Goal: Task Accomplishment & Management: Manage account settings

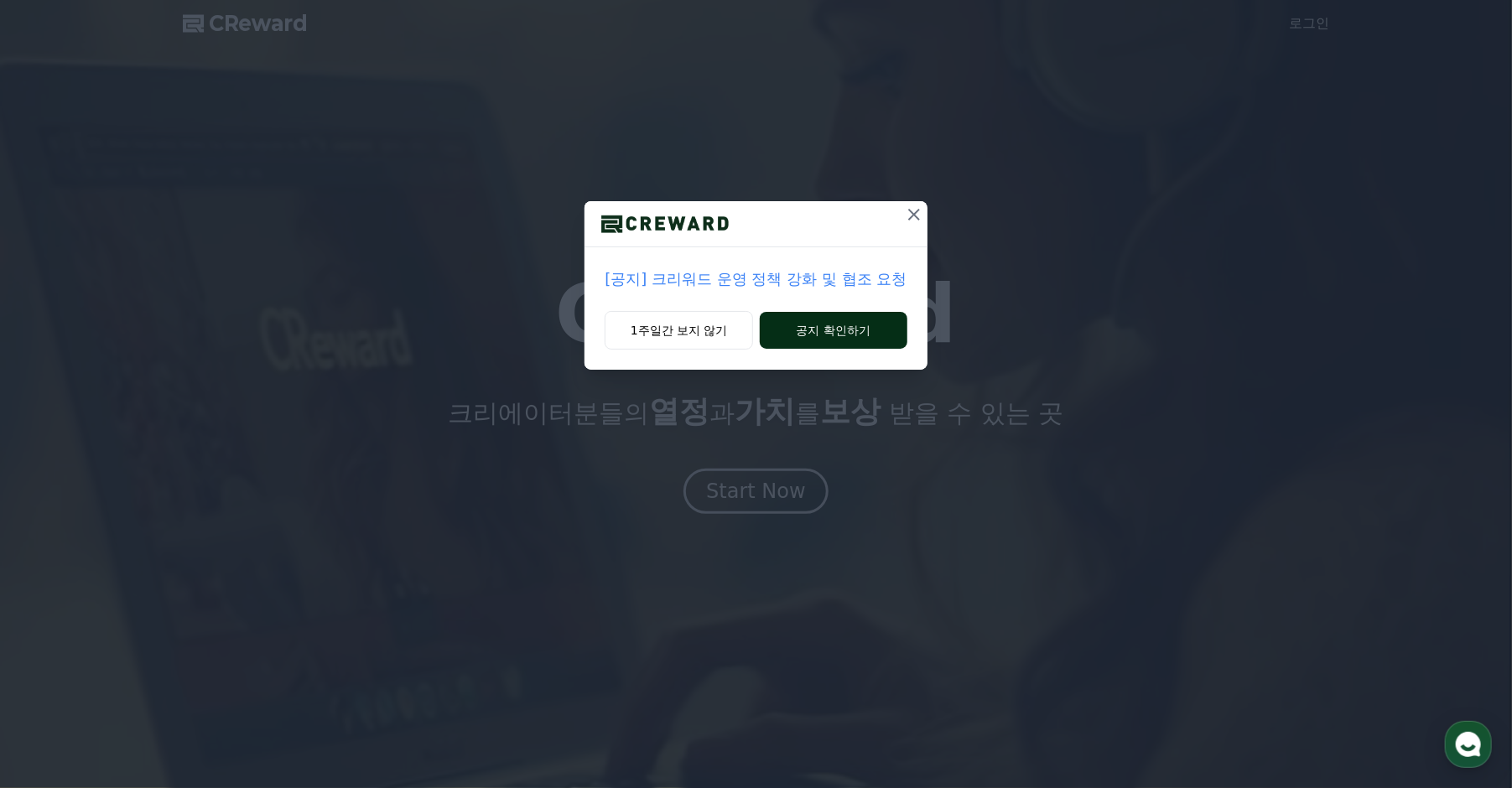
click at [862, 327] on button "공지 확인하기" at bounding box center [834, 330] width 147 height 37
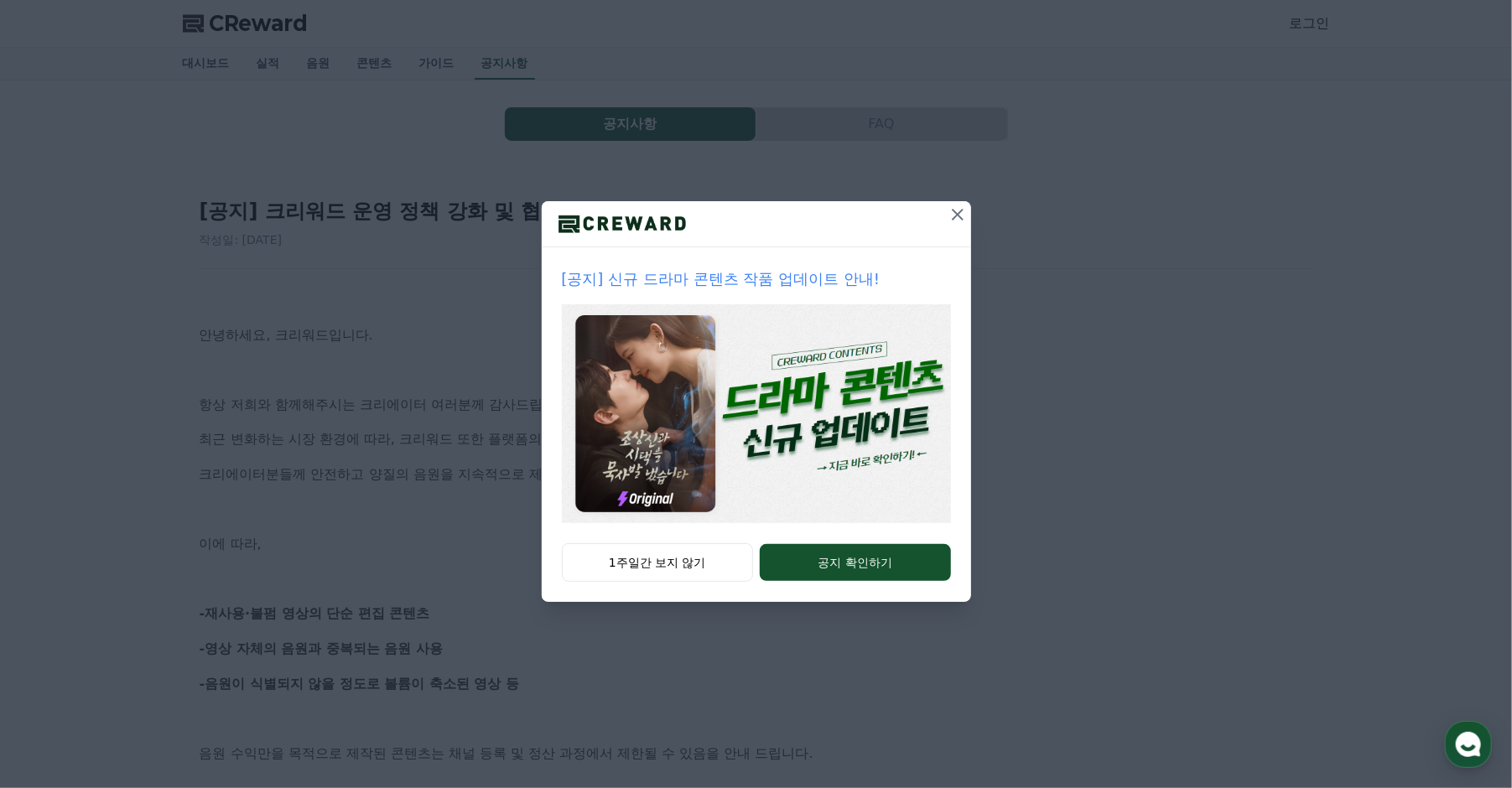
click at [958, 211] on icon at bounding box center [958, 215] width 20 height 20
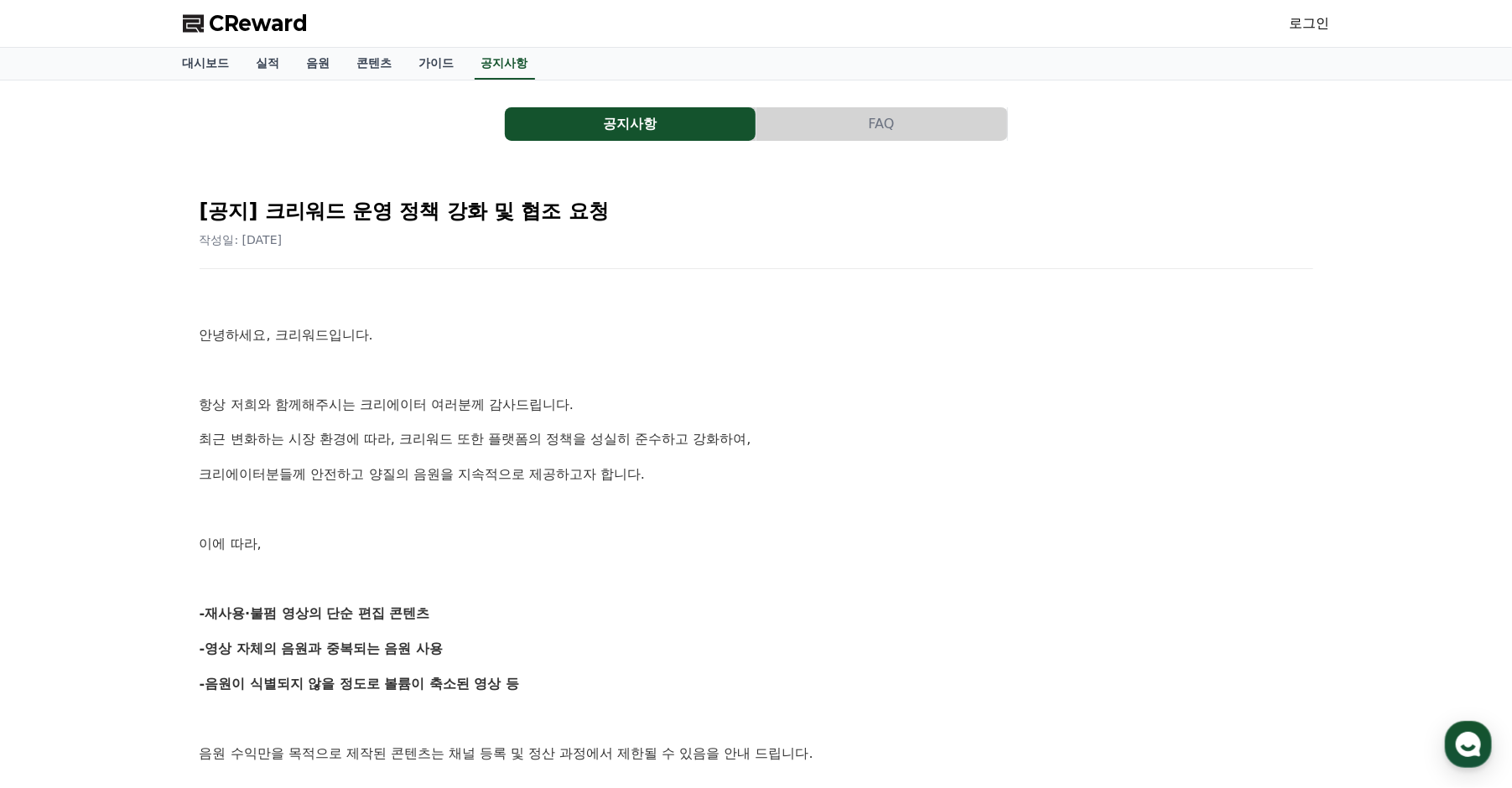
click at [1306, 18] on link "로그인" at bounding box center [1310, 23] width 40 height 20
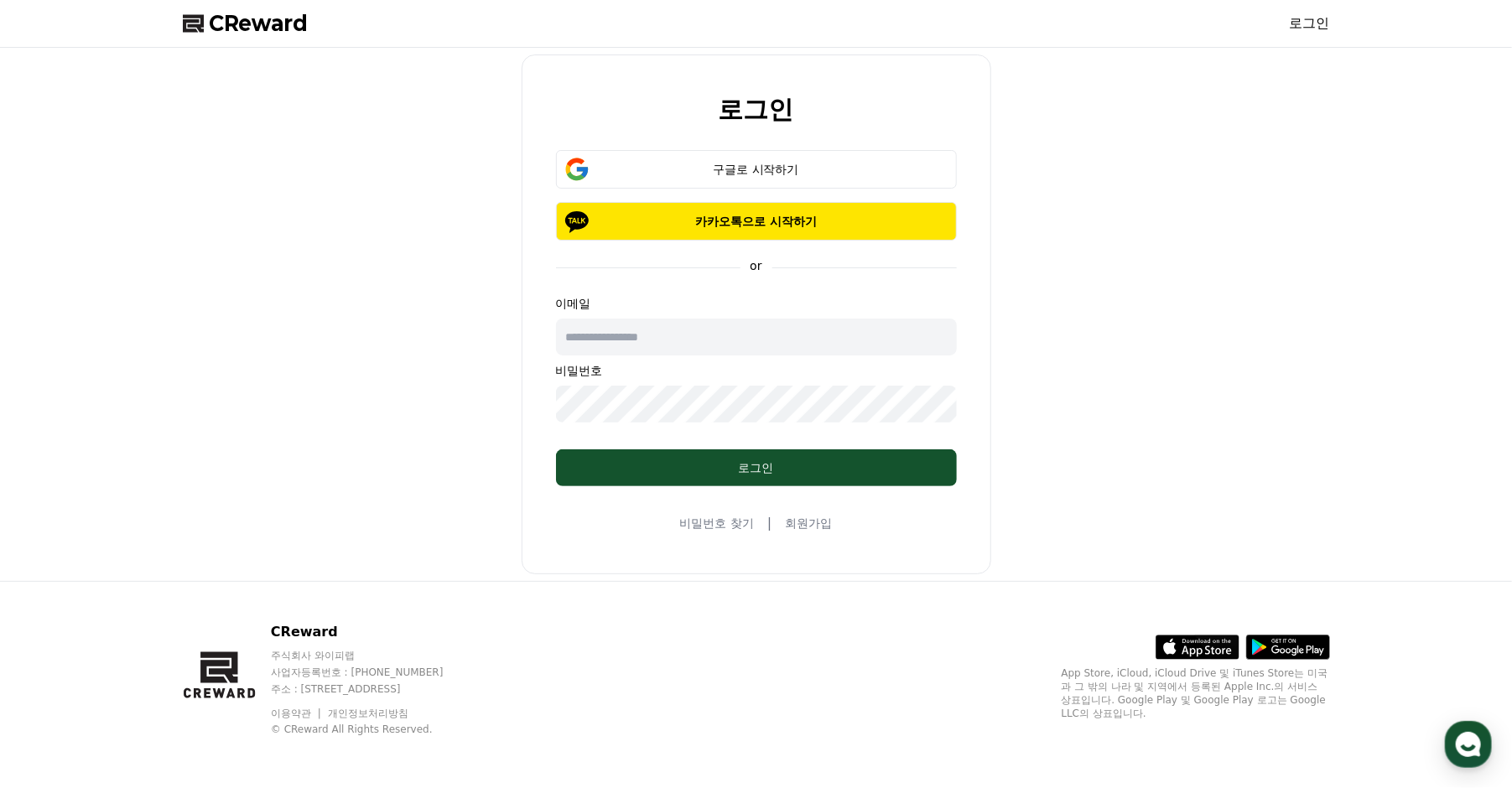
click at [681, 339] on input "text" at bounding box center [756, 336] width 401 height 37
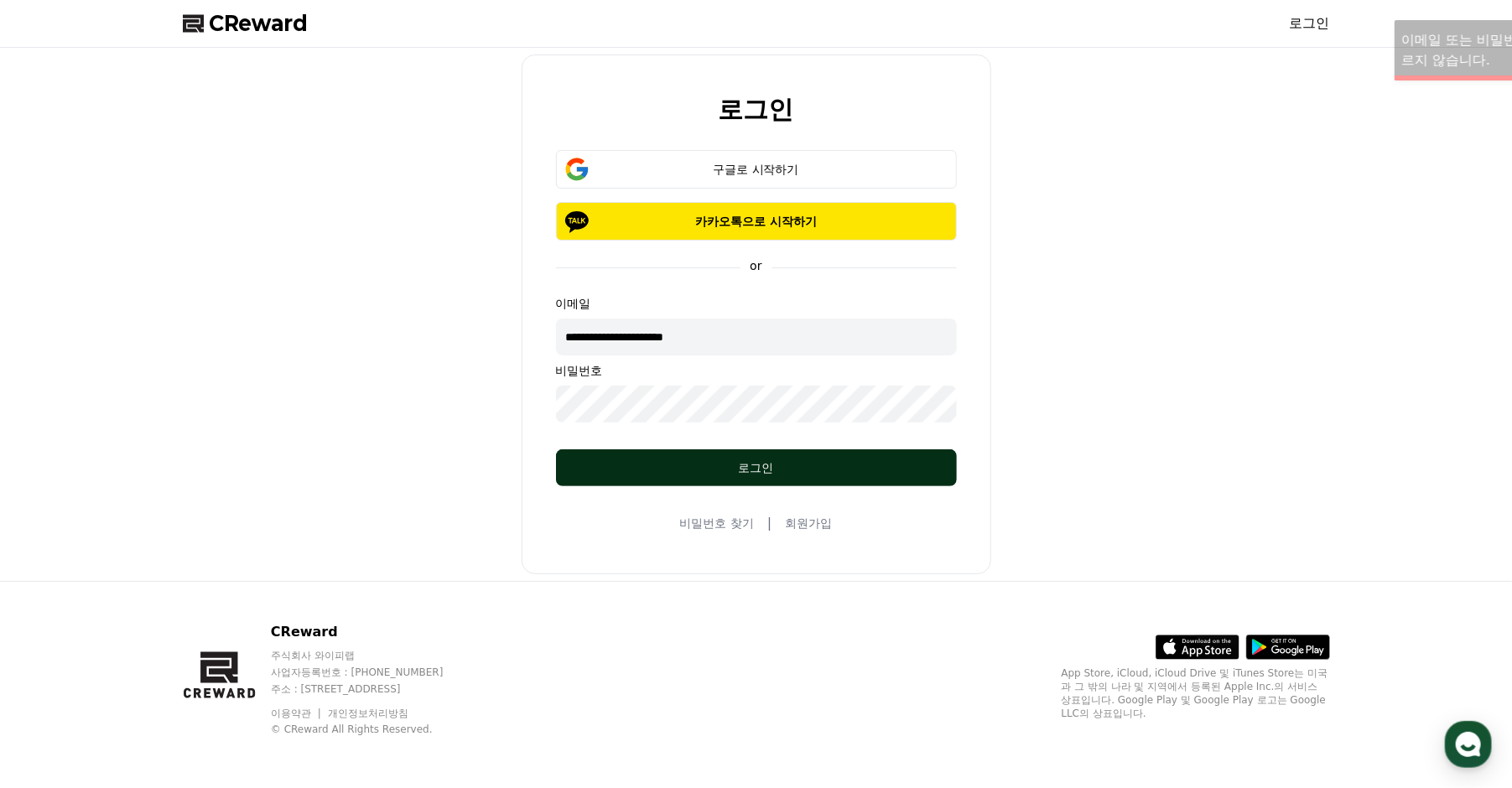
click at [692, 475] on button "로그인" at bounding box center [756, 468] width 401 height 37
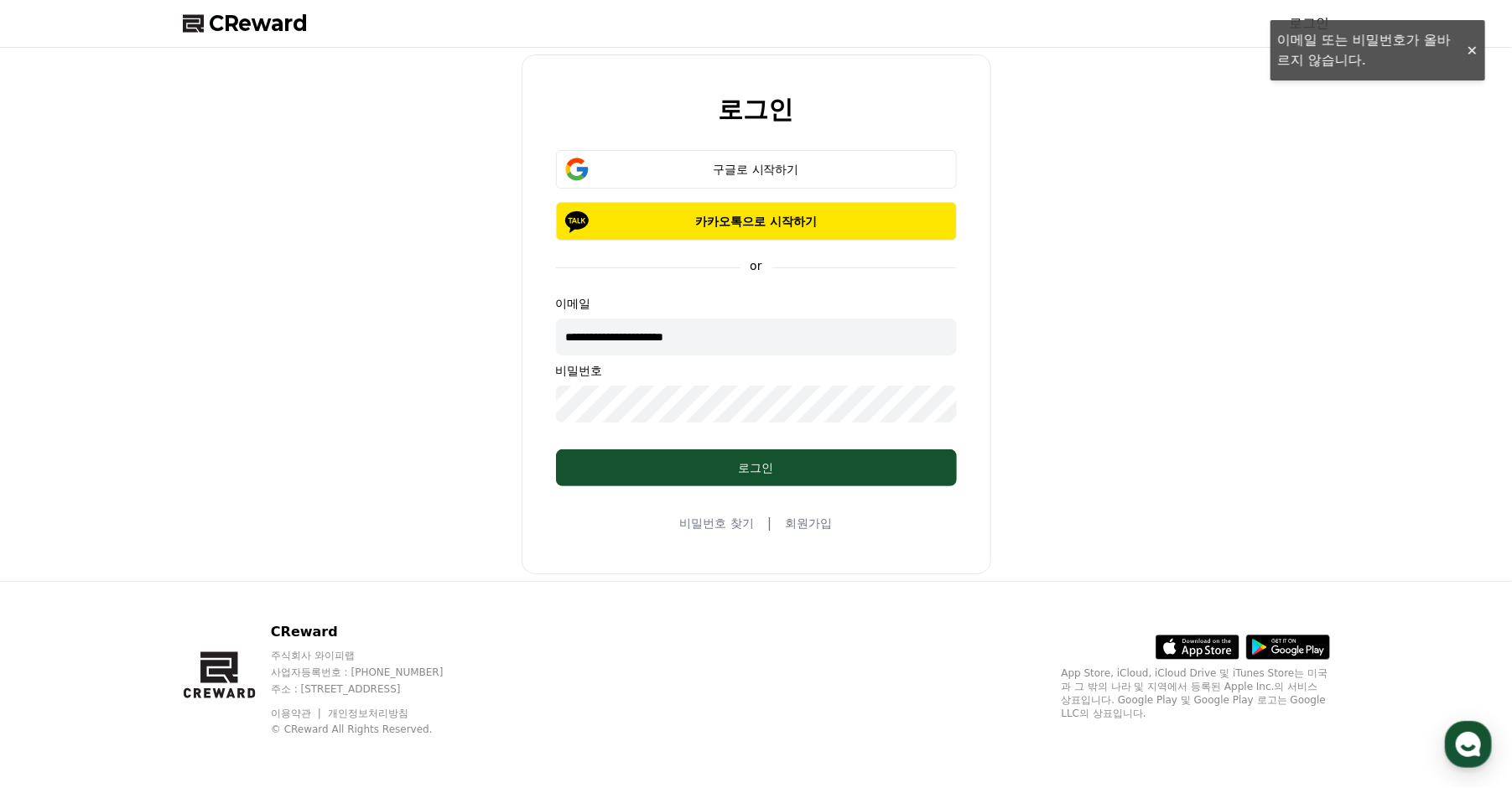
drag, startPoint x: 729, startPoint y: 338, endPoint x: 446, endPoint y: 337, distance: 283.0
click at [446, 337] on div "**********" at bounding box center [756, 314] width 1161 height 520
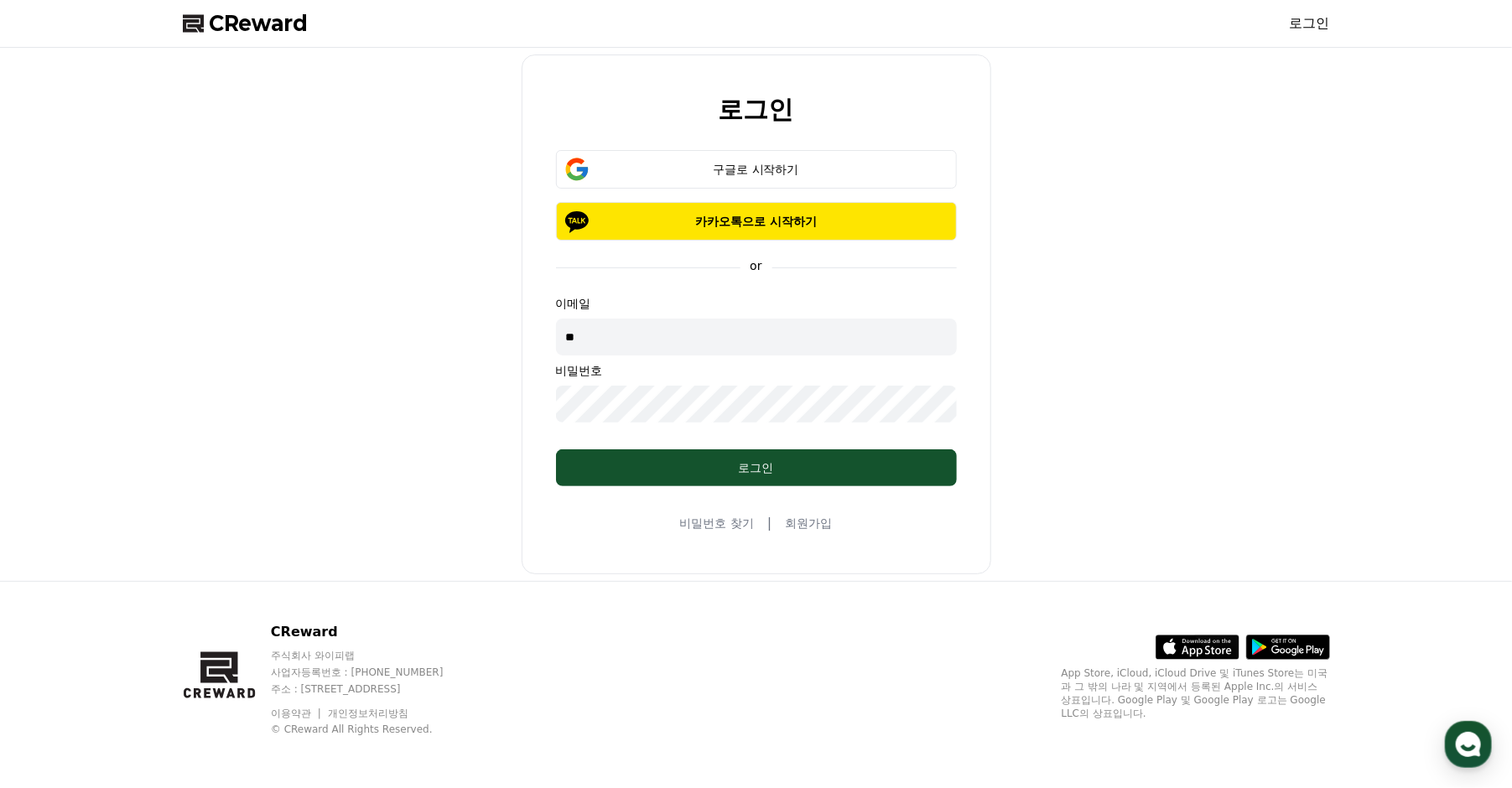
type input "**********"
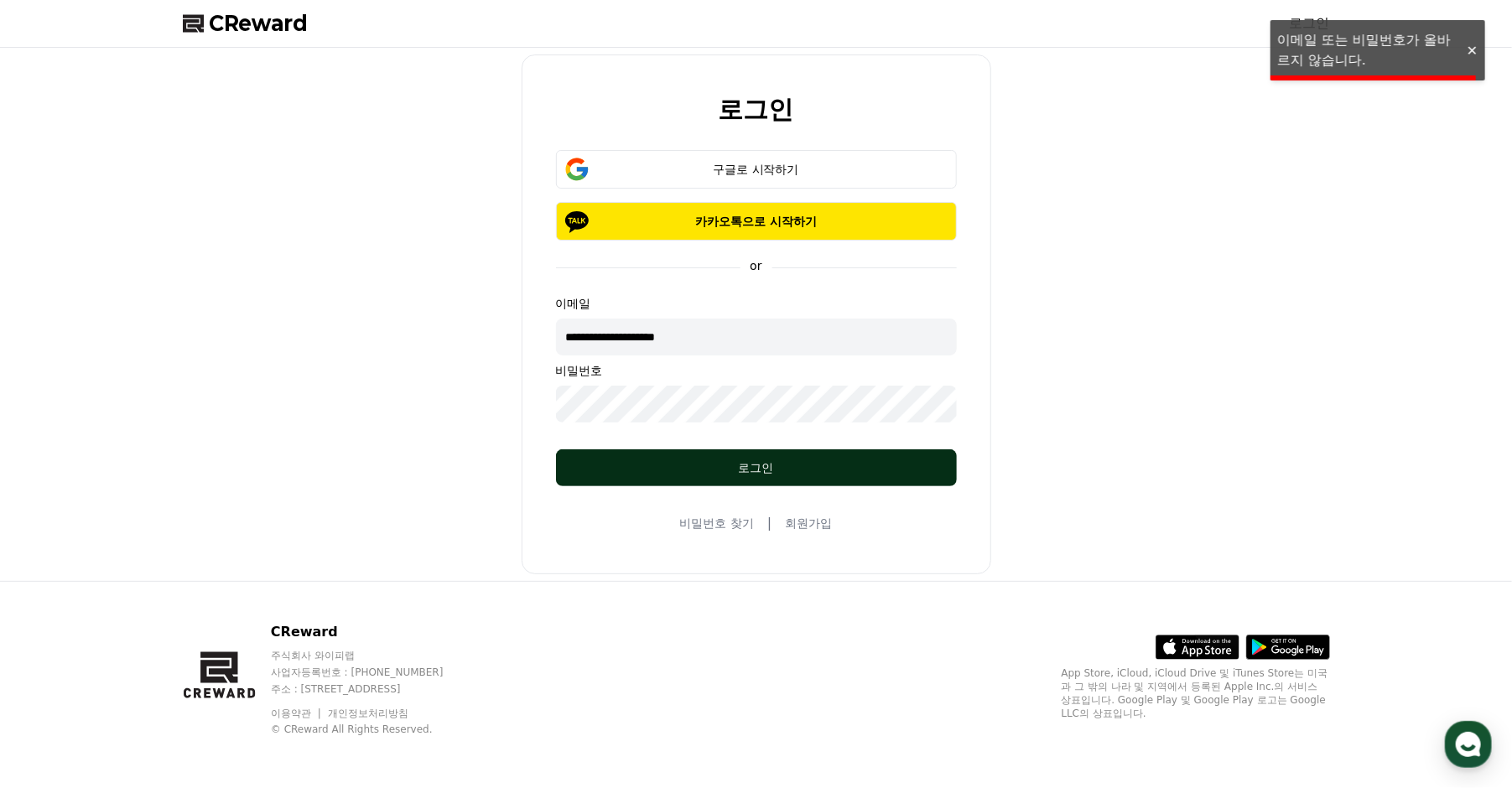
click at [587, 465] on button "로그인" at bounding box center [756, 468] width 401 height 37
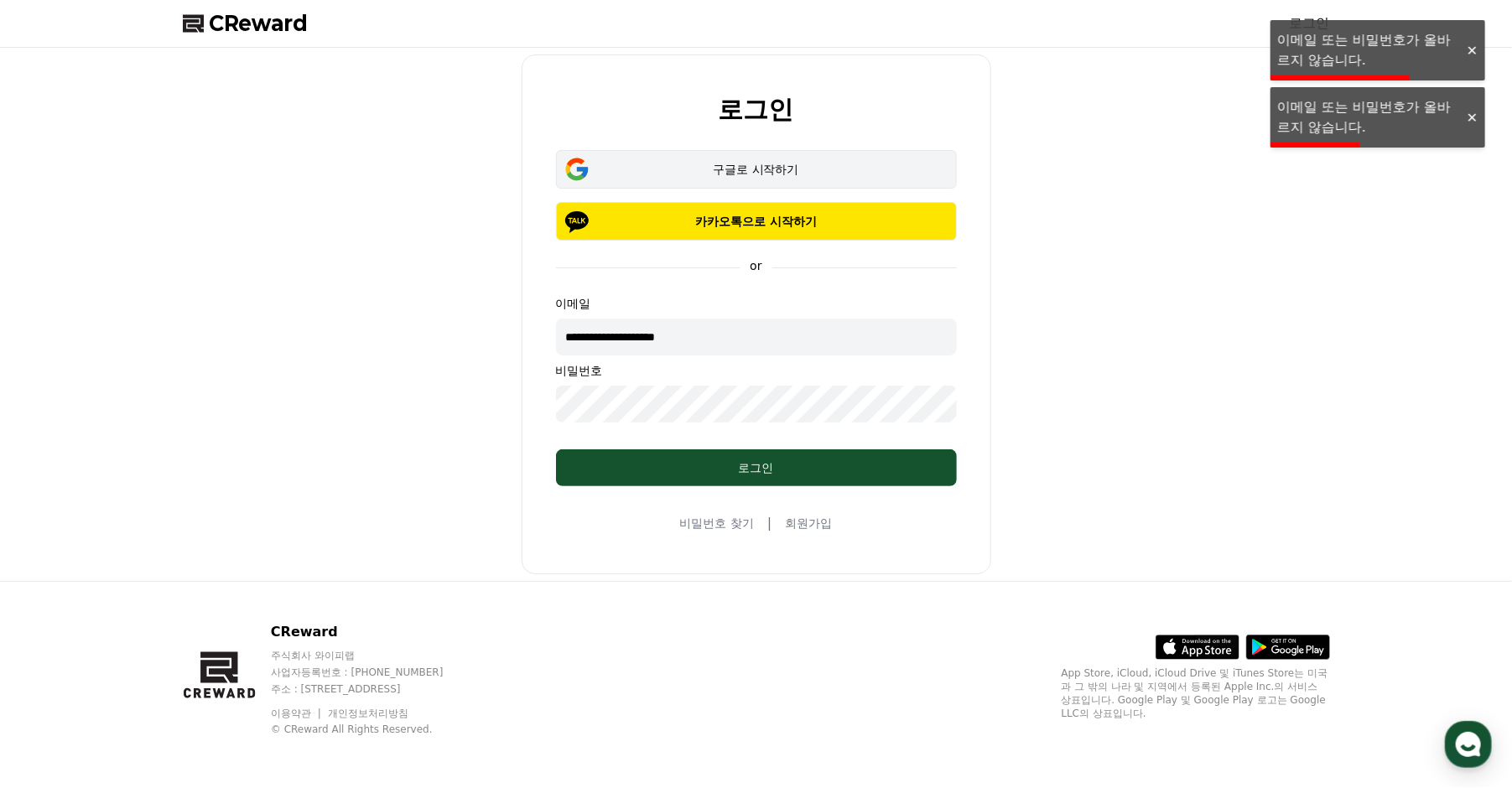
click at [738, 178] on button "구글로 시작하기" at bounding box center [756, 169] width 401 height 39
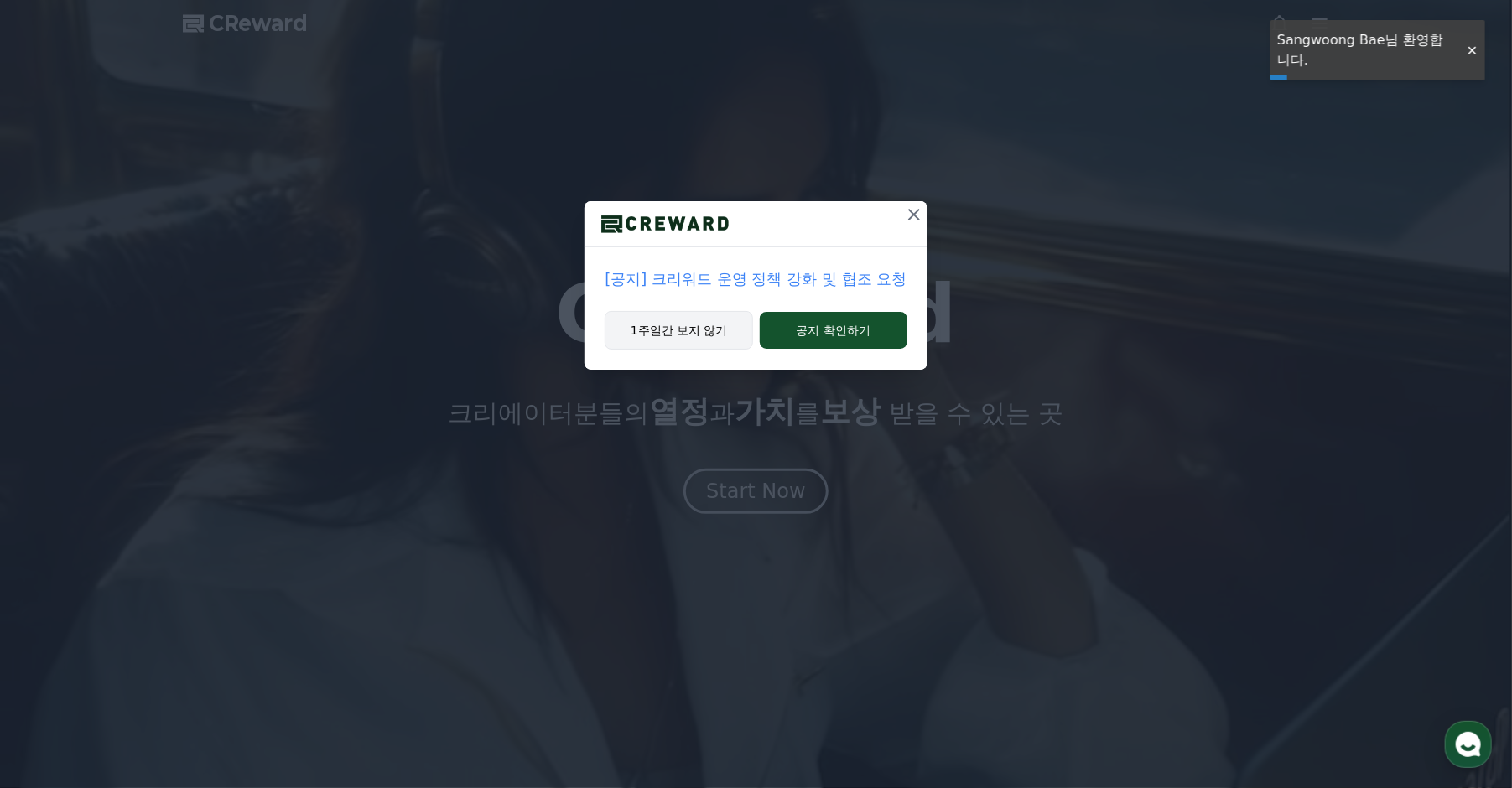
click at [671, 335] on button "1주일간 보지 않기" at bounding box center [678, 330] width 148 height 39
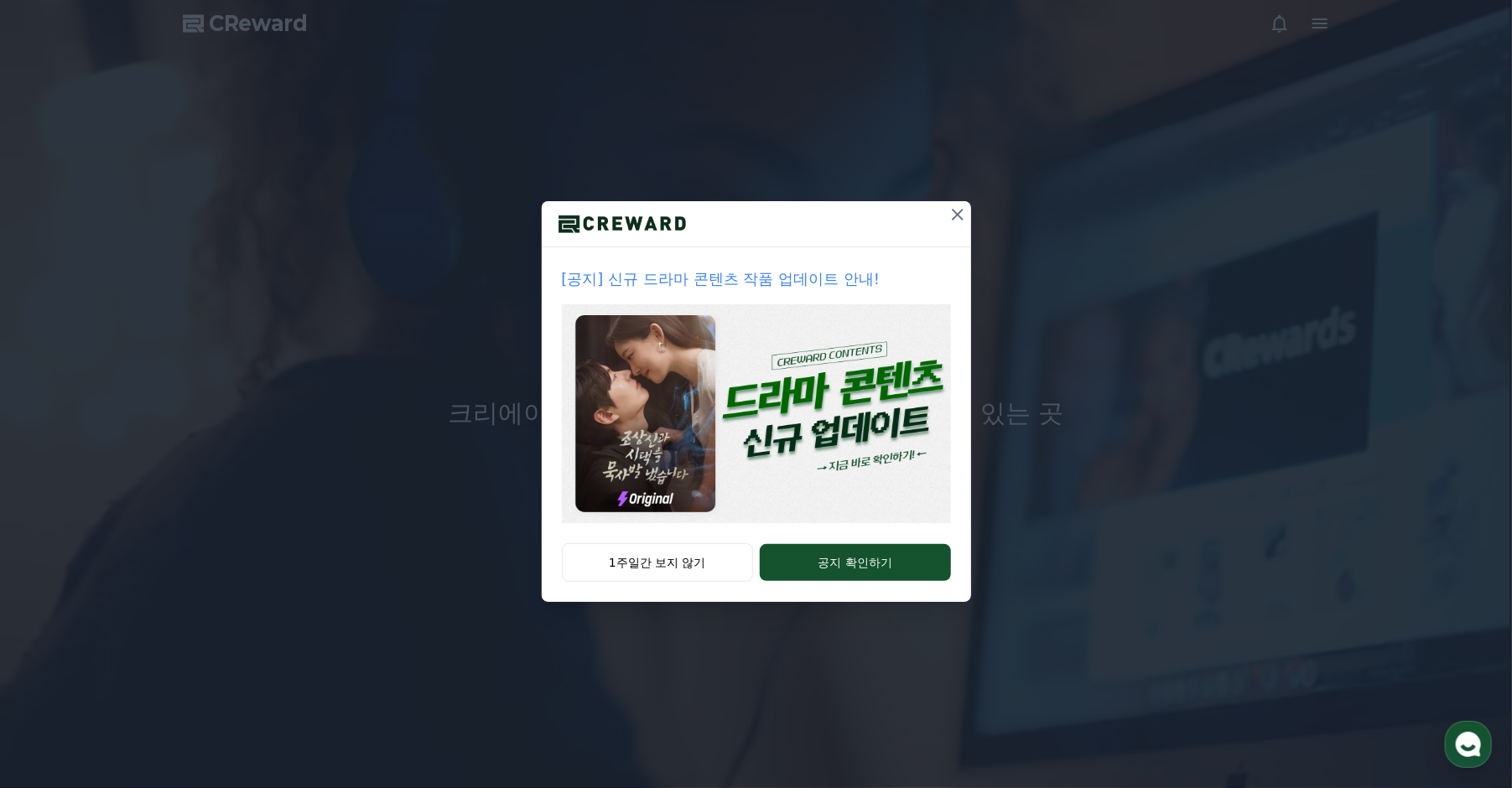
click at [964, 202] on button at bounding box center [957, 214] width 27 height 27
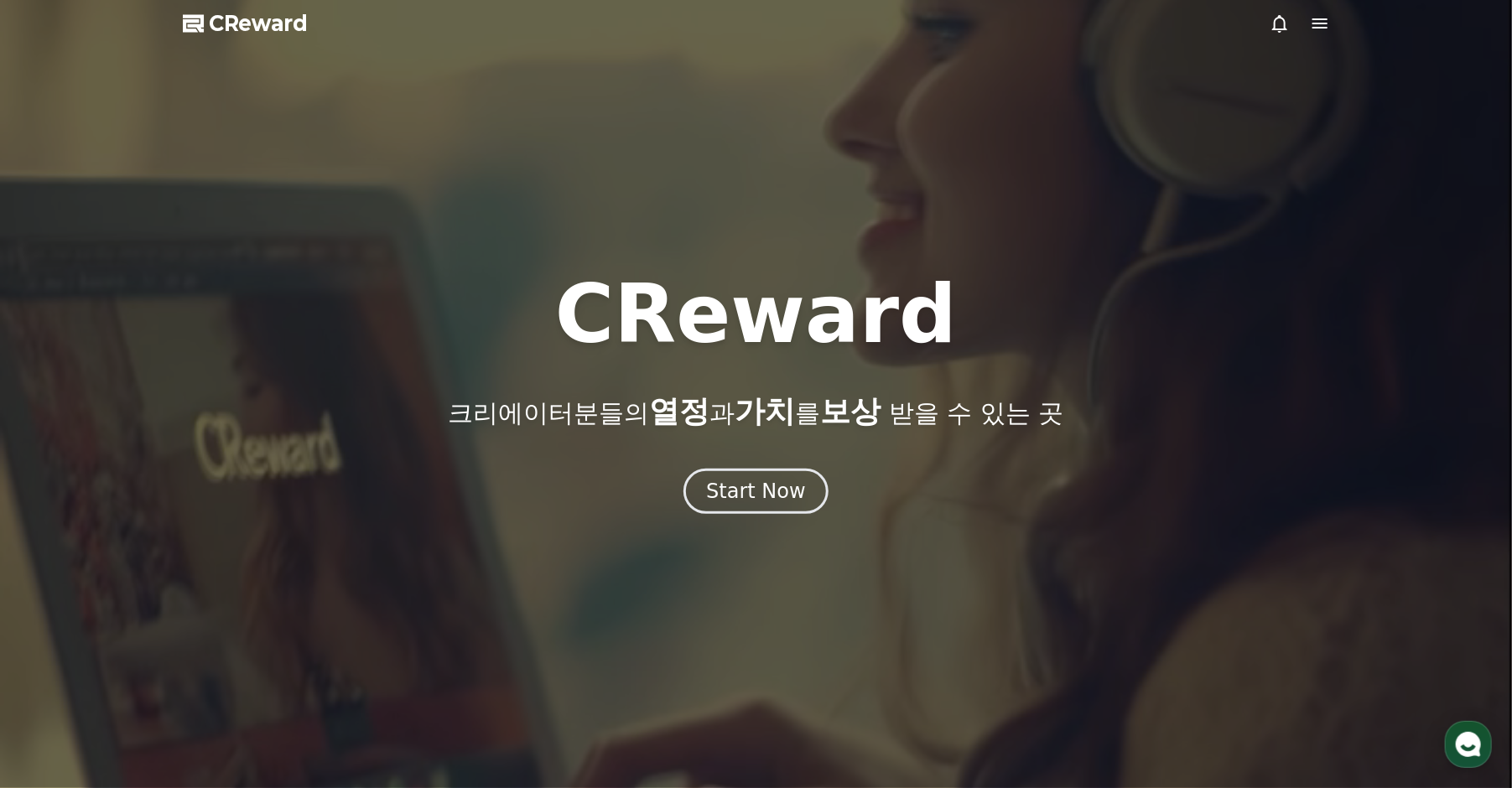
click at [1315, 24] on icon at bounding box center [1319, 24] width 15 height 10
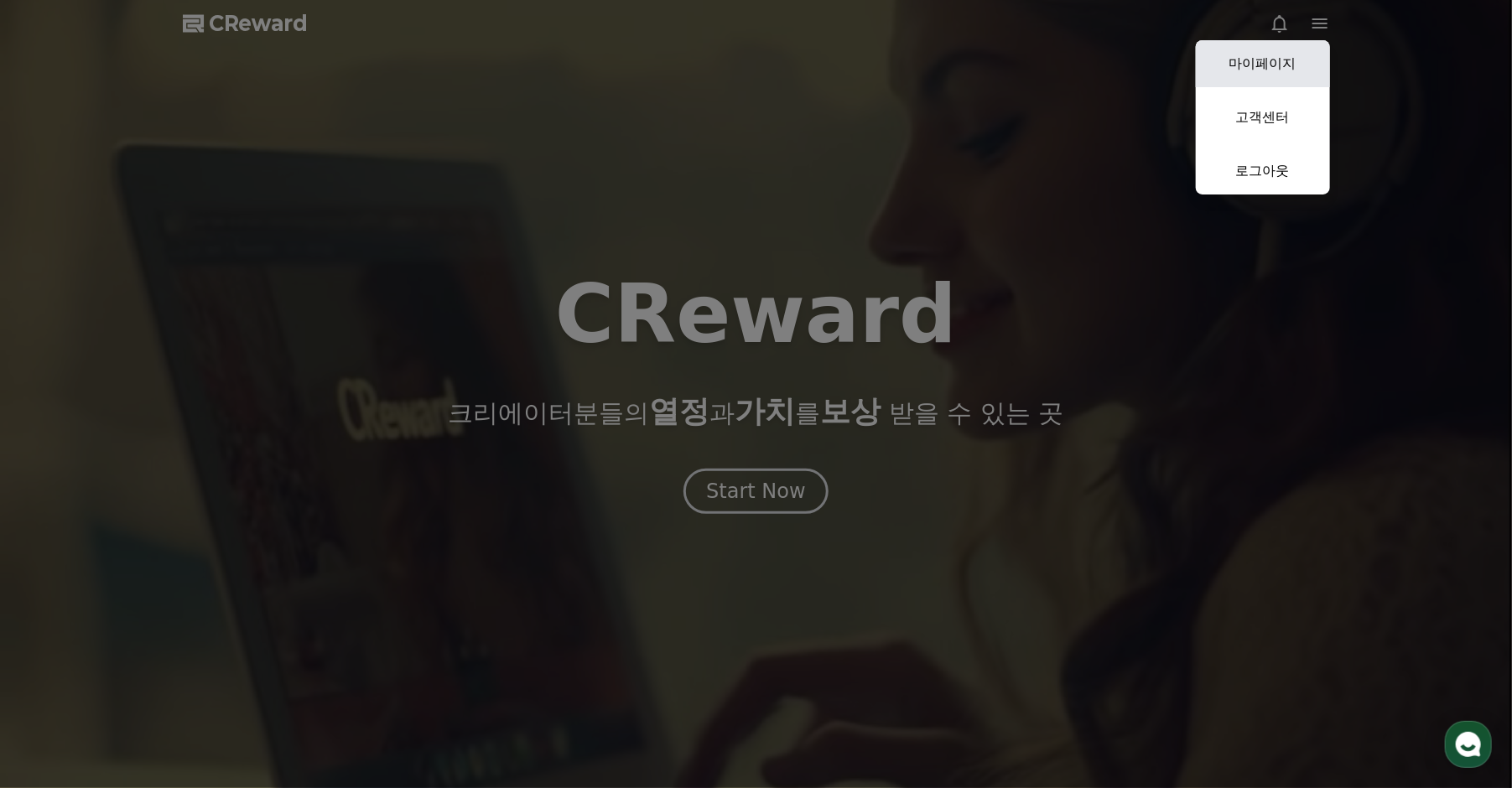
click at [1261, 61] on link "마이페이지" at bounding box center [1262, 63] width 134 height 47
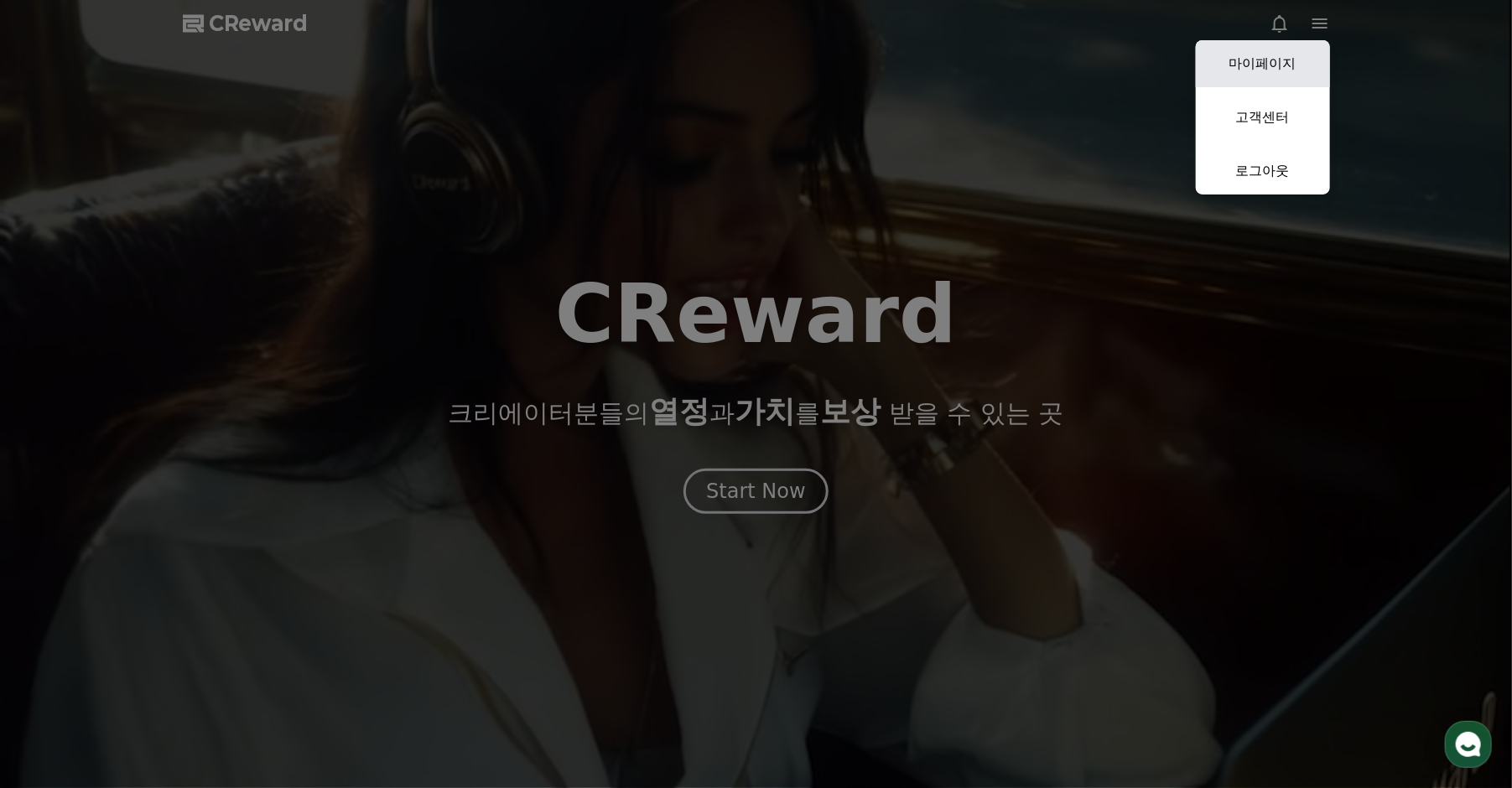
select select "**********"
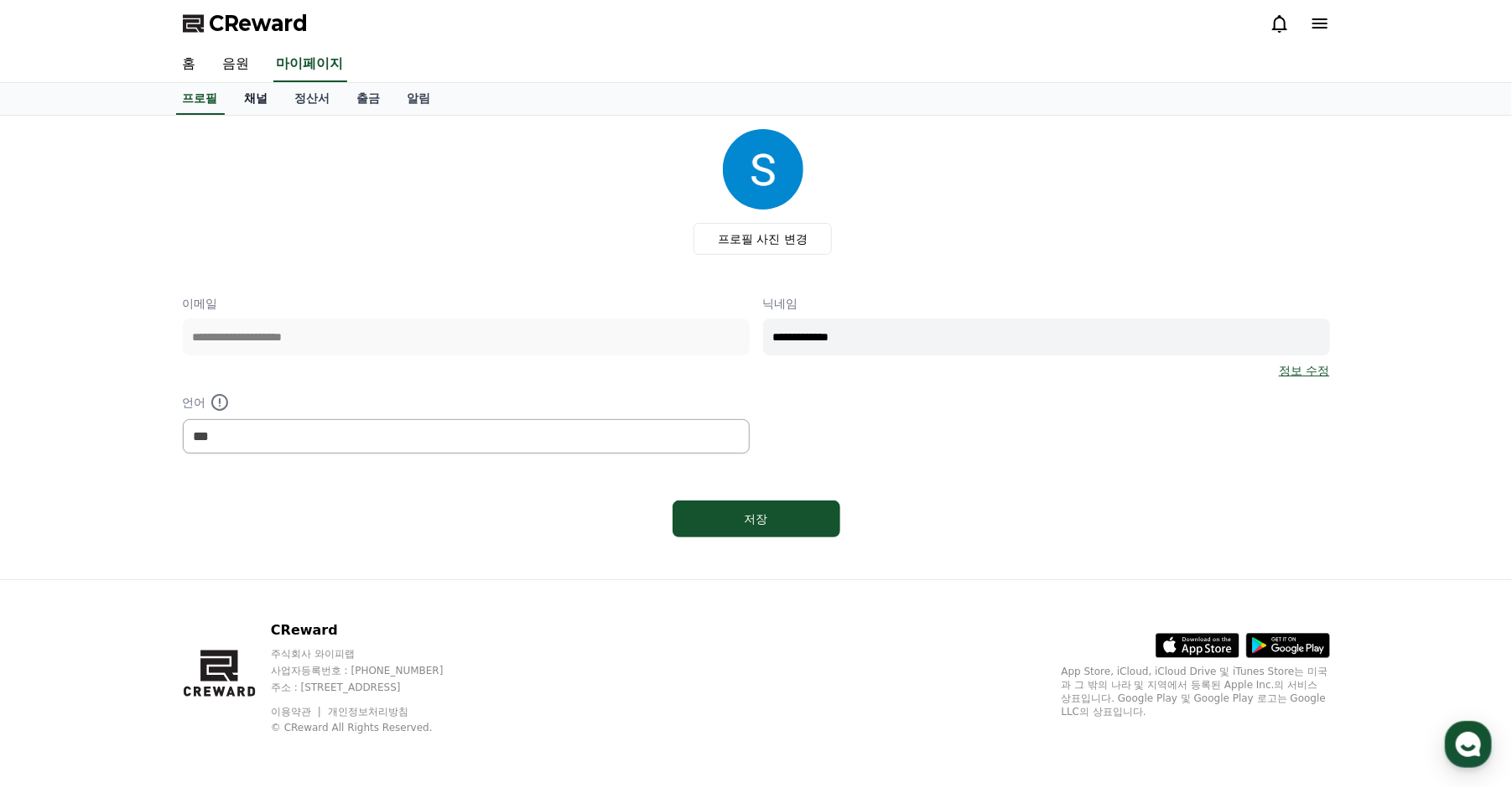
click at [262, 94] on link "채널" at bounding box center [257, 98] width 51 height 32
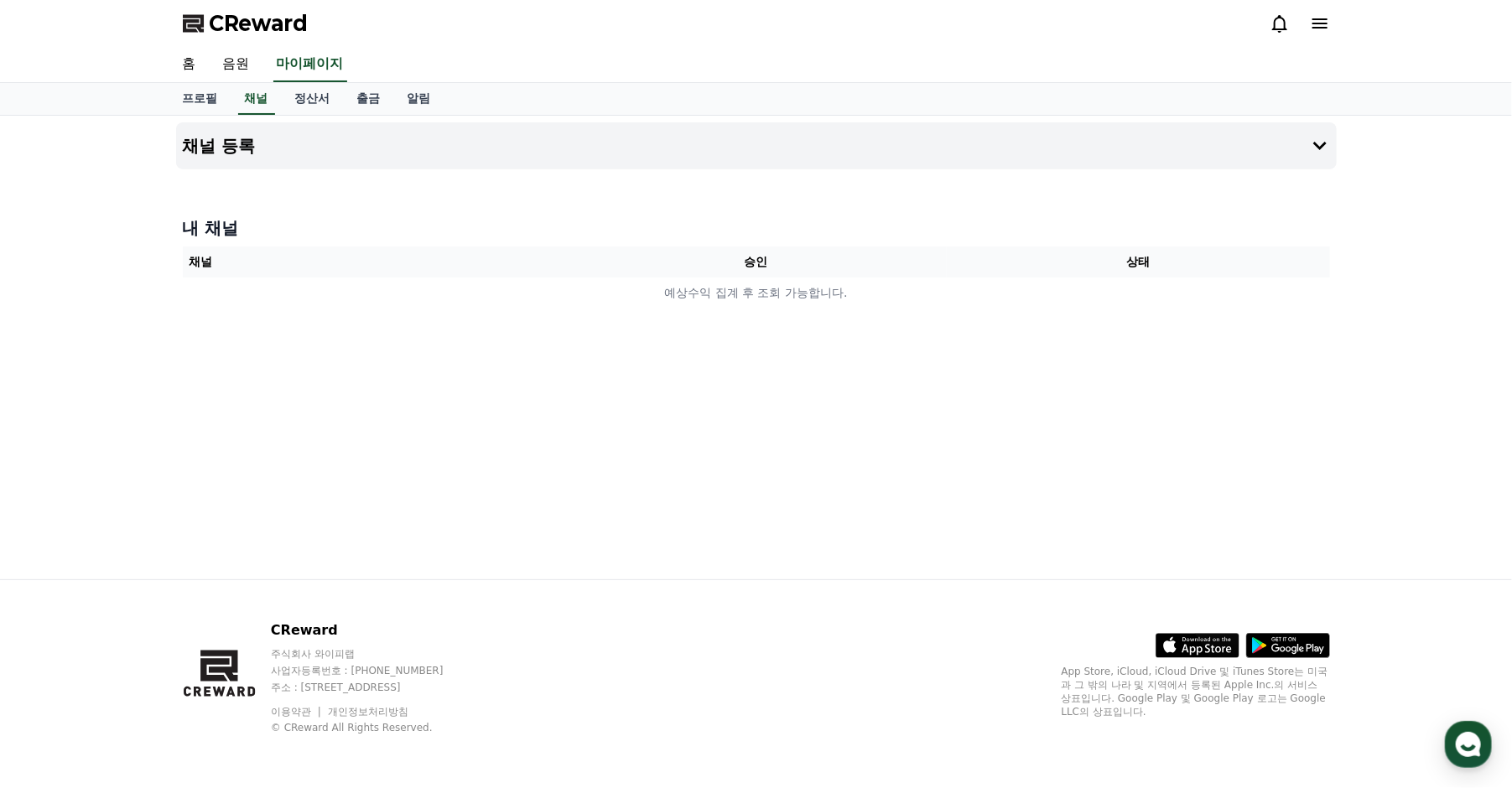
click at [1317, 28] on icon at bounding box center [1319, 24] width 15 height 10
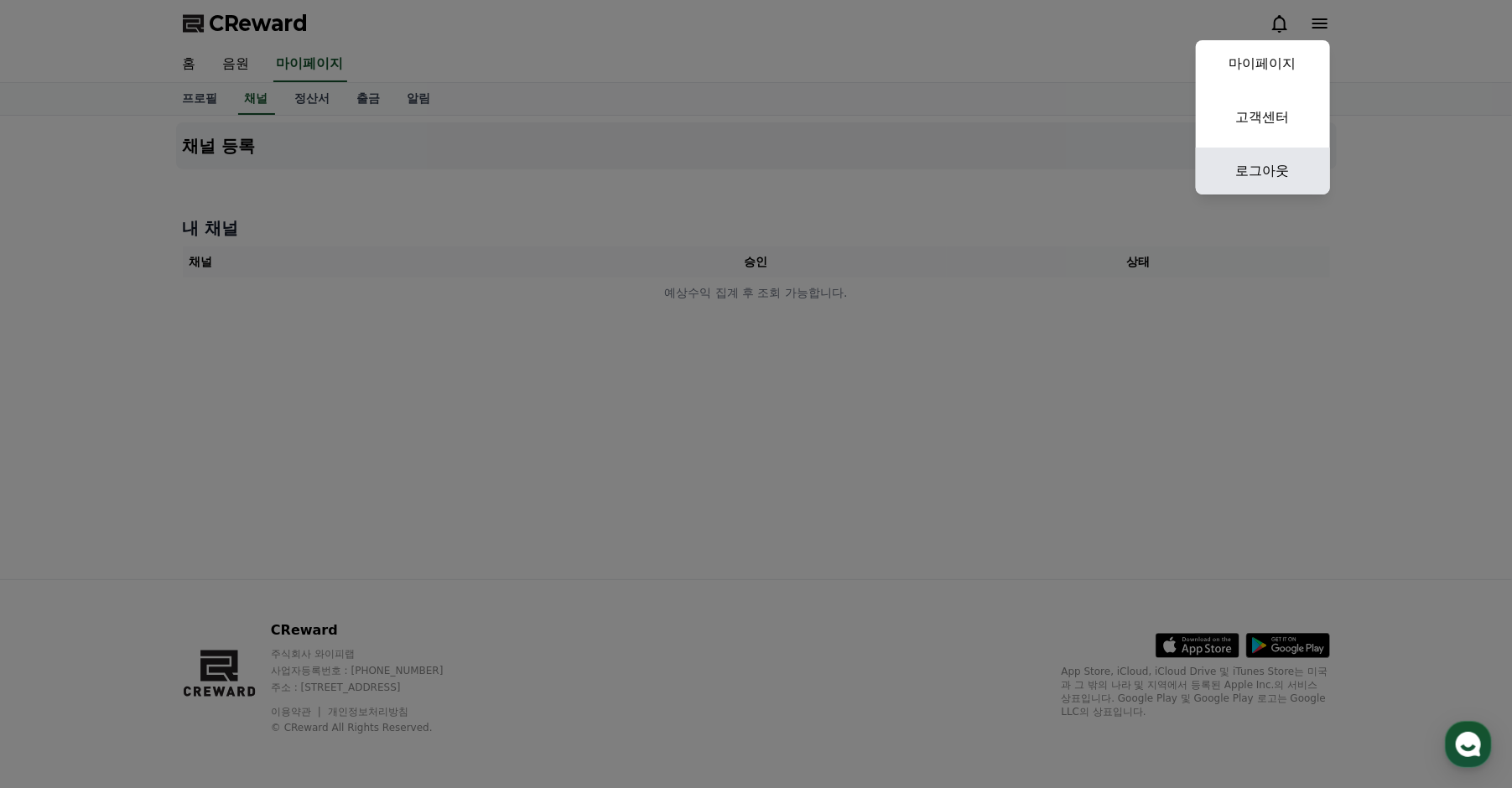
click at [1269, 168] on link "로그아웃" at bounding box center [1262, 170] width 134 height 47
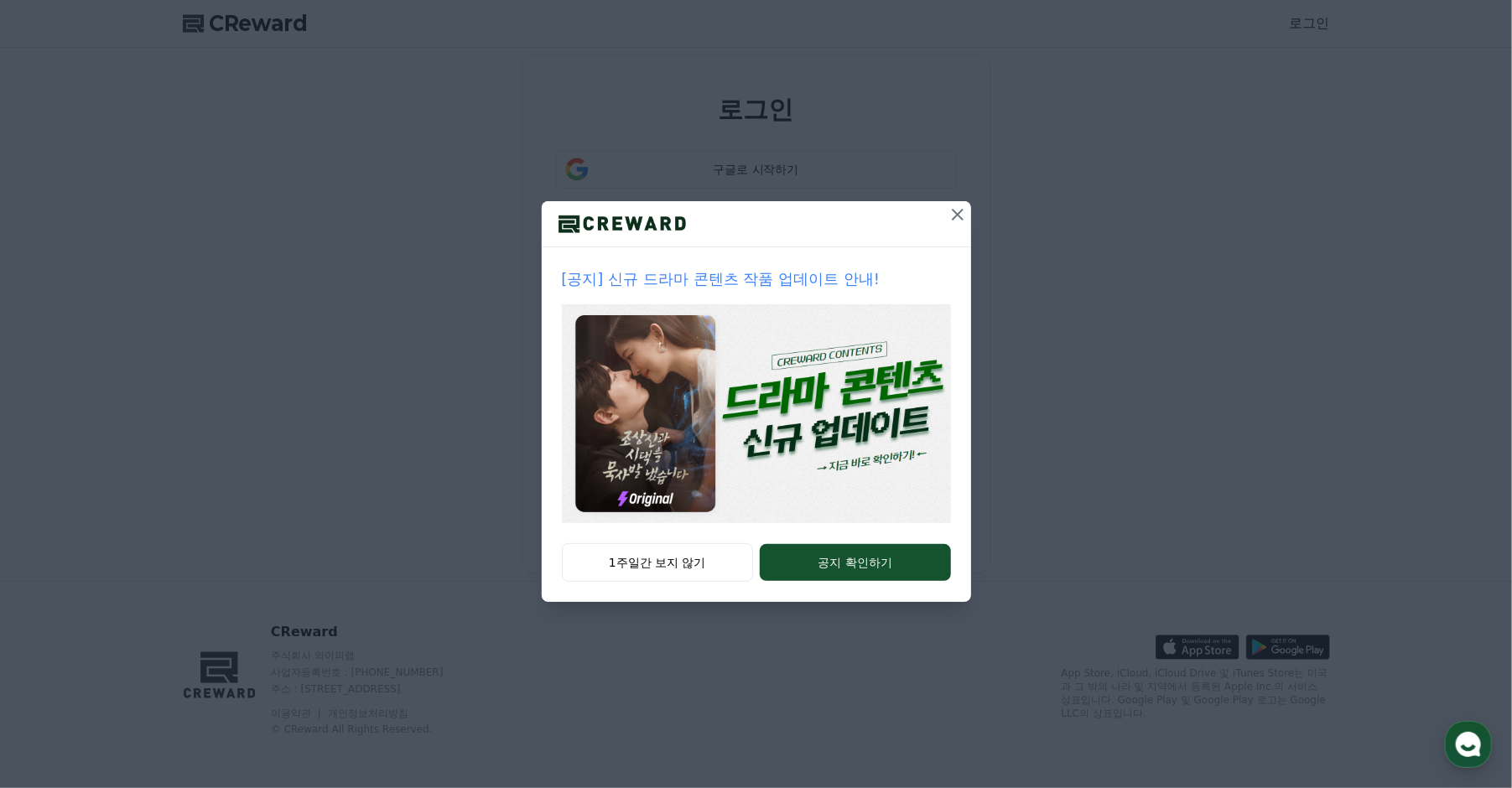
click at [954, 206] on icon at bounding box center [958, 215] width 20 height 20
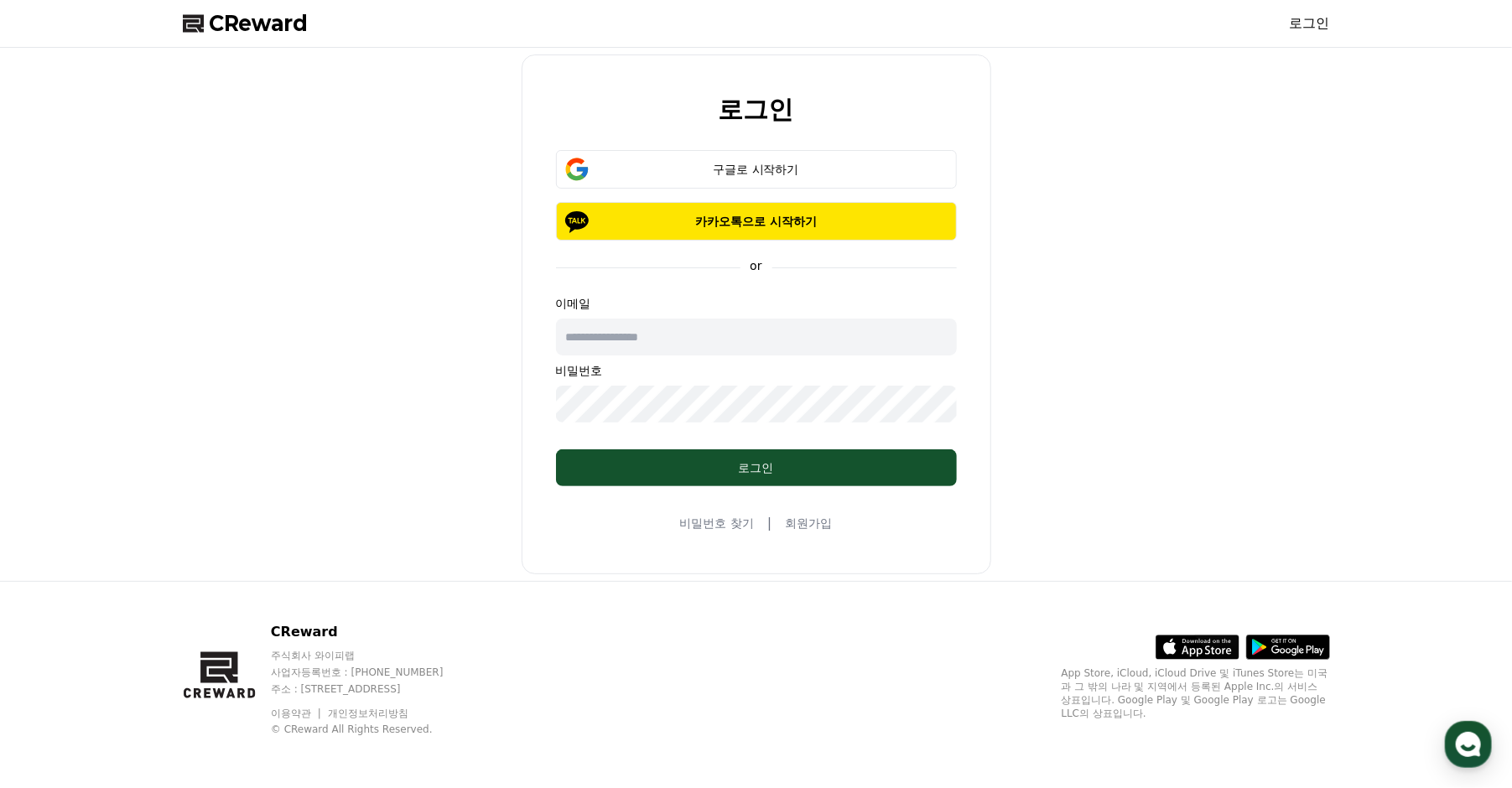
click at [1333, 3] on div "CReward 로그인" at bounding box center [756, 23] width 1174 height 47
click at [1319, 18] on link "로그인" at bounding box center [1310, 23] width 40 height 20
click at [862, 163] on div "구글로 시작하기" at bounding box center [756, 169] width 352 height 17
